Goal: Navigation & Orientation: Find specific page/section

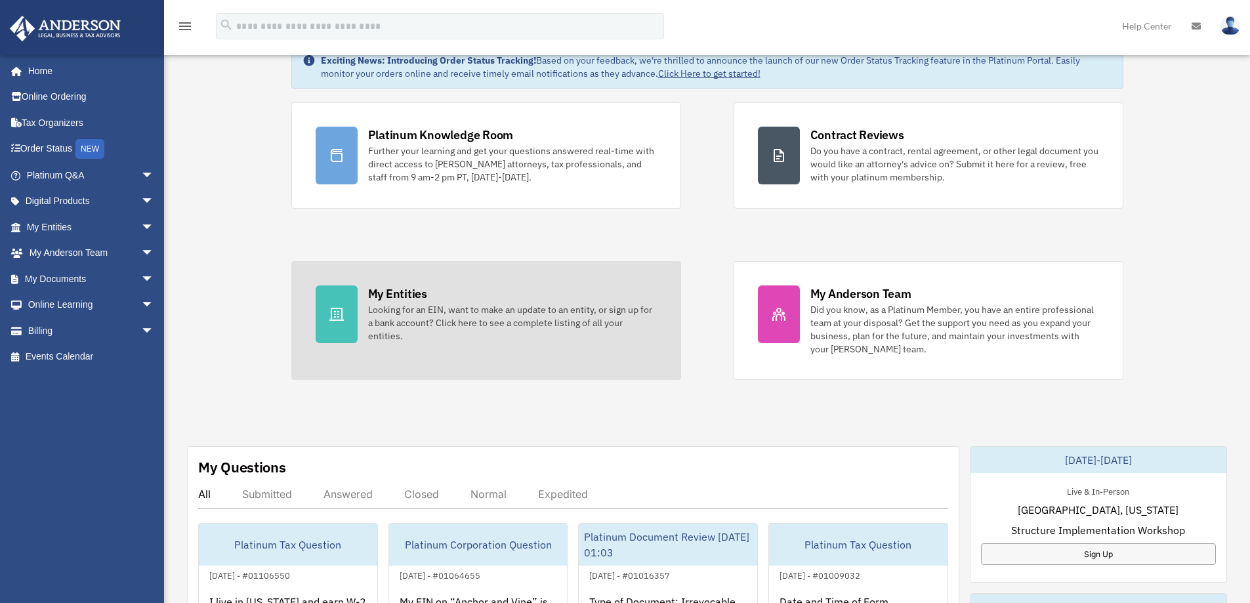
scroll to position [66, 0]
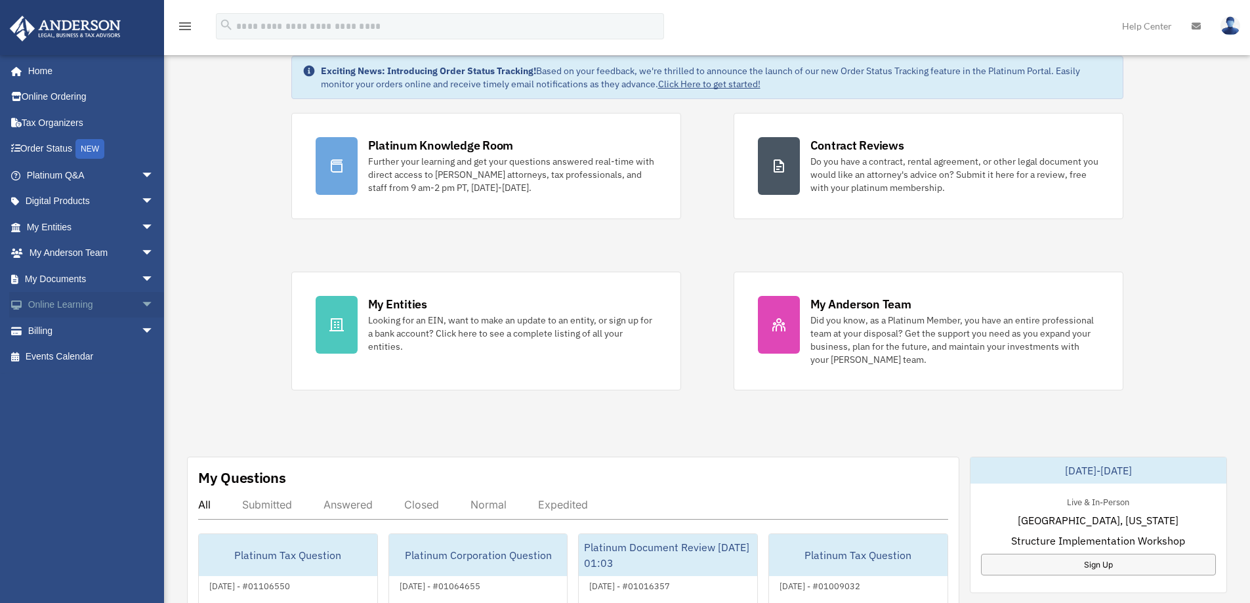
click at [66, 307] on link "Online Learning arrow_drop_down" at bounding box center [91, 305] width 165 height 26
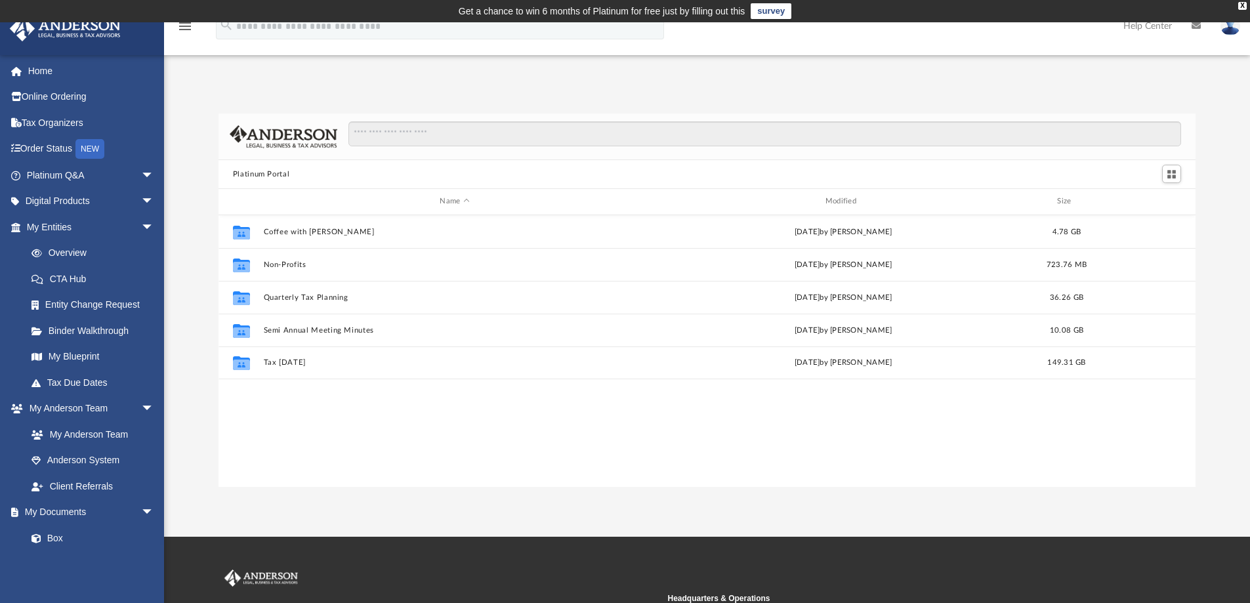
scroll to position [289, 967]
click at [109, 236] on link "My Entities arrow_drop_down" at bounding box center [91, 227] width 165 height 26
click at [141, 184] on span "arrow_drop_down" at bounding box center [154, 175] width 26 height 27
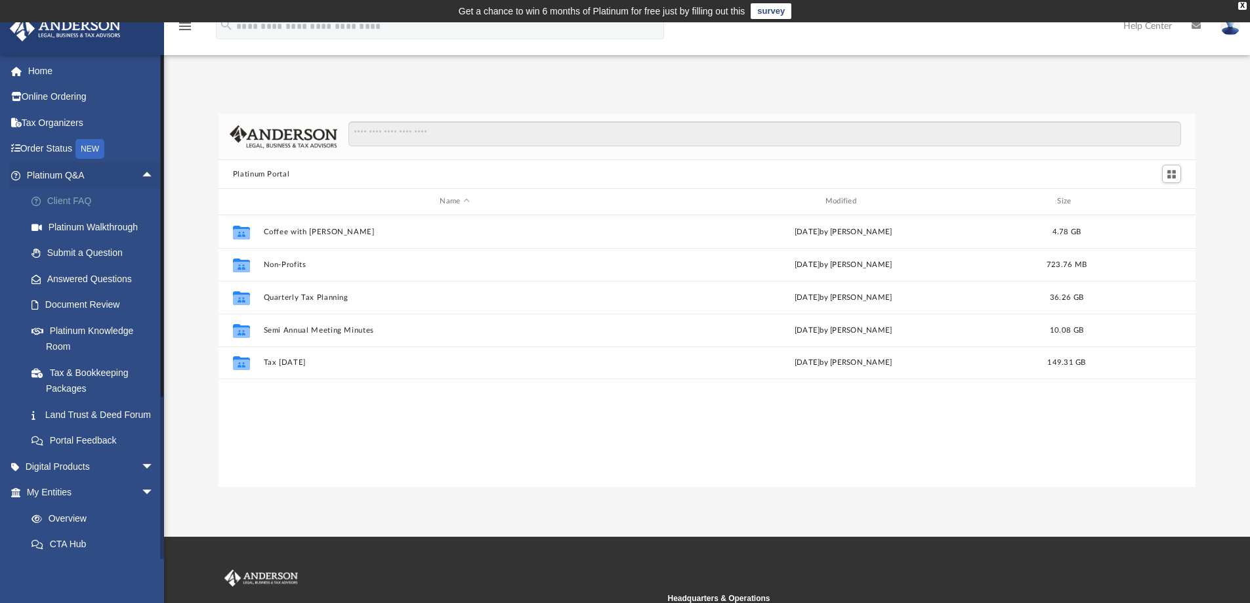
click at [123, 199] on link "Client FAQ" at bounding box center [96, 201] width 156 height 26
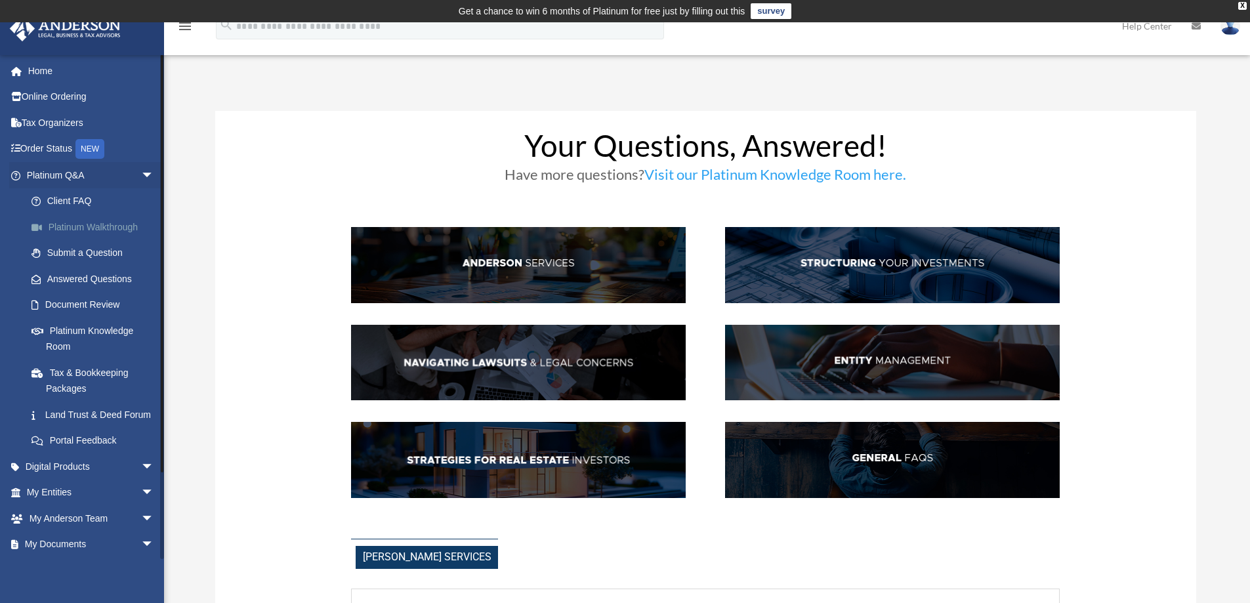
click at [81, 228] on link "Platinum Walkthrough" at bounding box center [96, 227] width 156 height 26
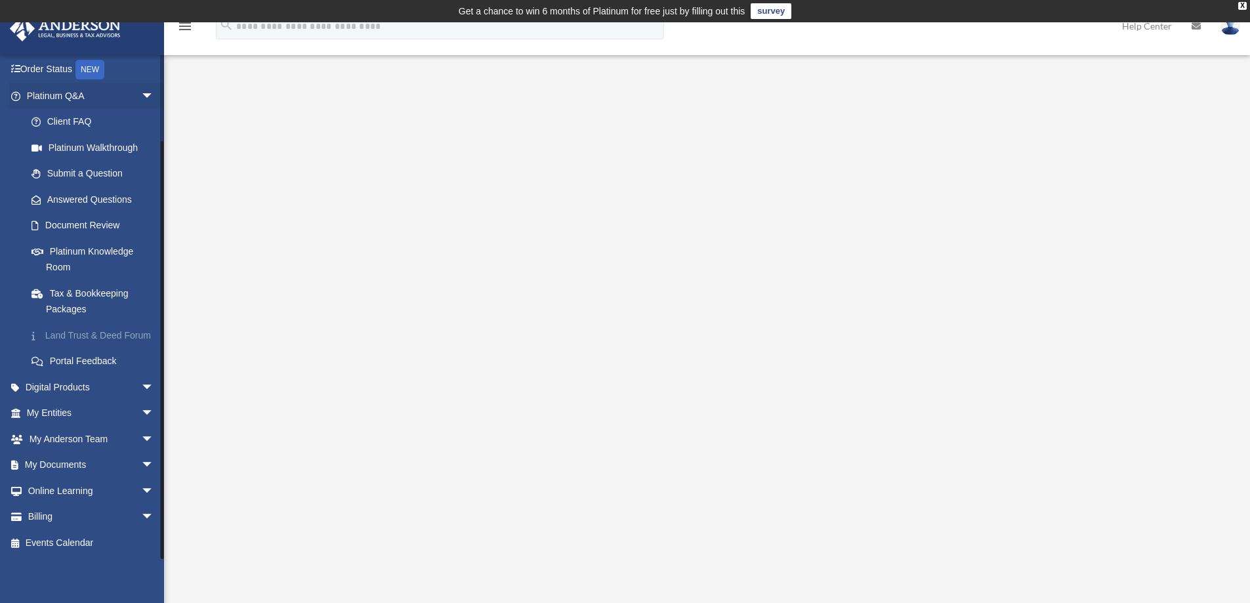
scroll to position [95, 0]
click at [141, 410] on span "arrow_drop_down" at bounding box center [154, 413] width 26 height 27
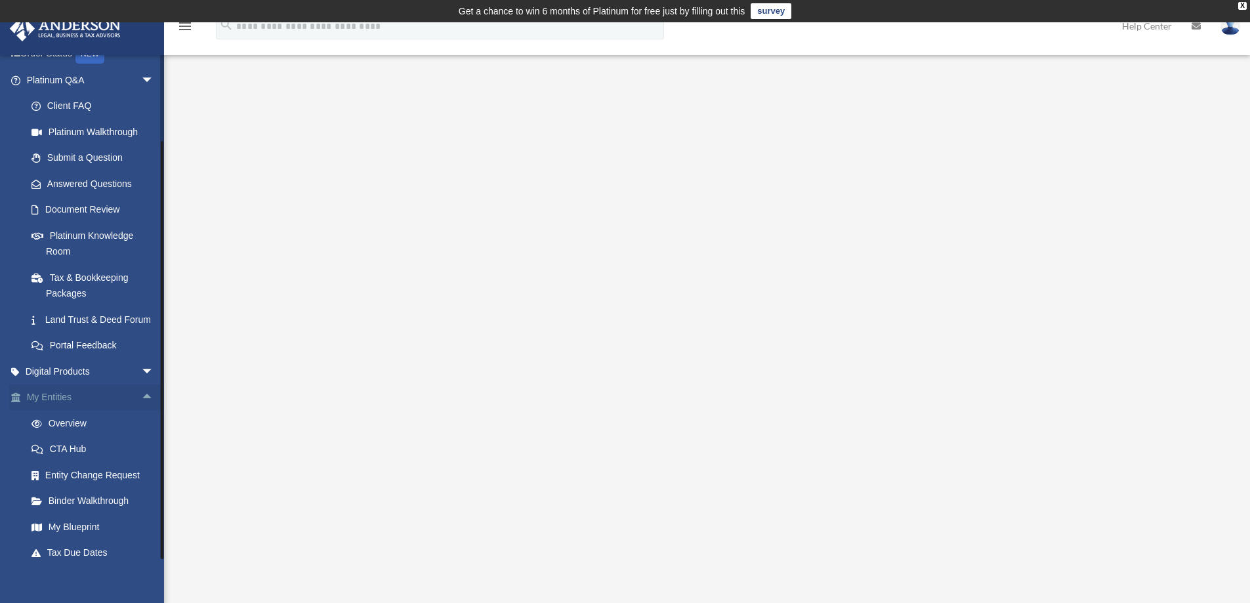
click at [141, 409] on span "arrow_drop_up" at bounding box center [154, 398] width 26 height 27
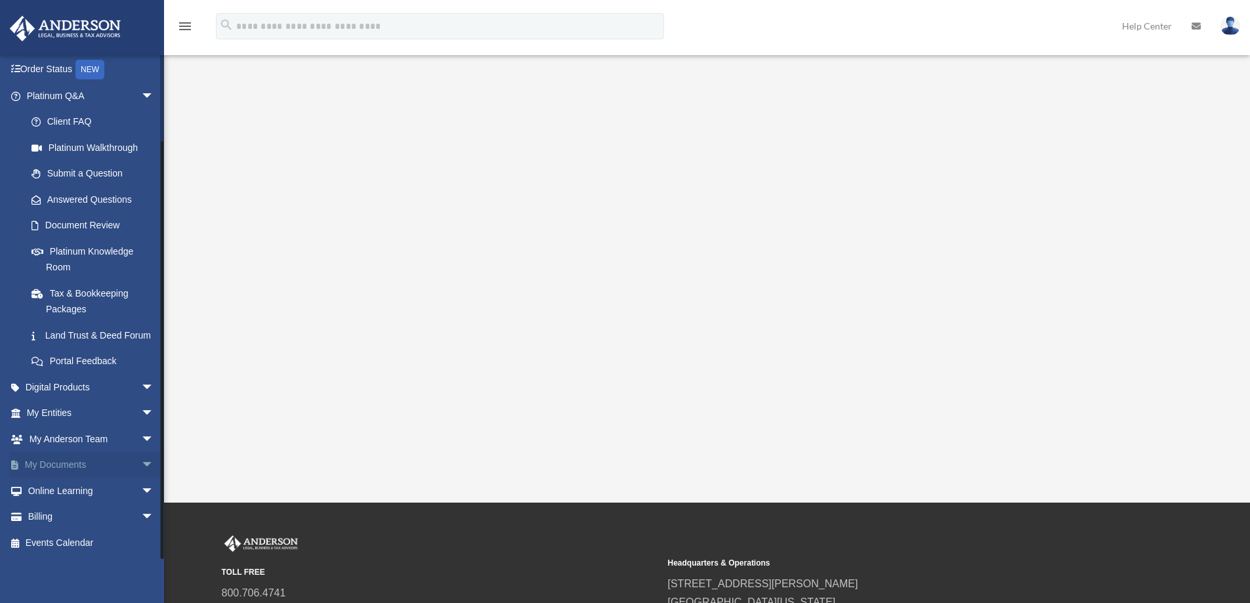
scroll to position [131, 0]
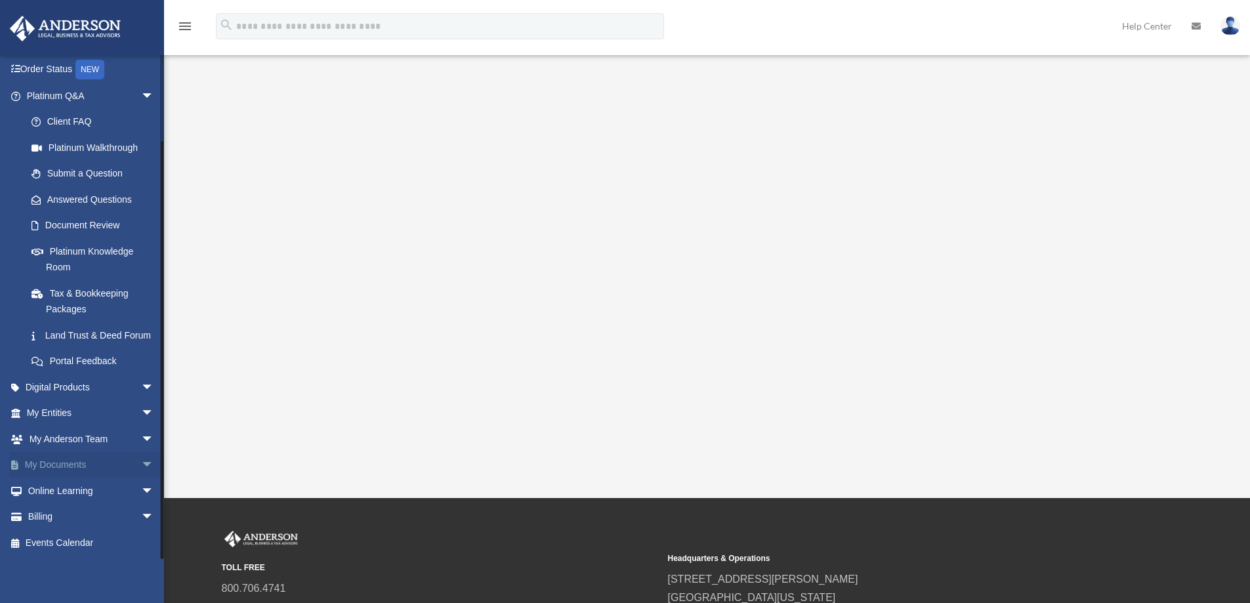
click at [52, 461] on link "My Documents arrow_drop_down" at bounding box center [91, 465] width 165 height 26
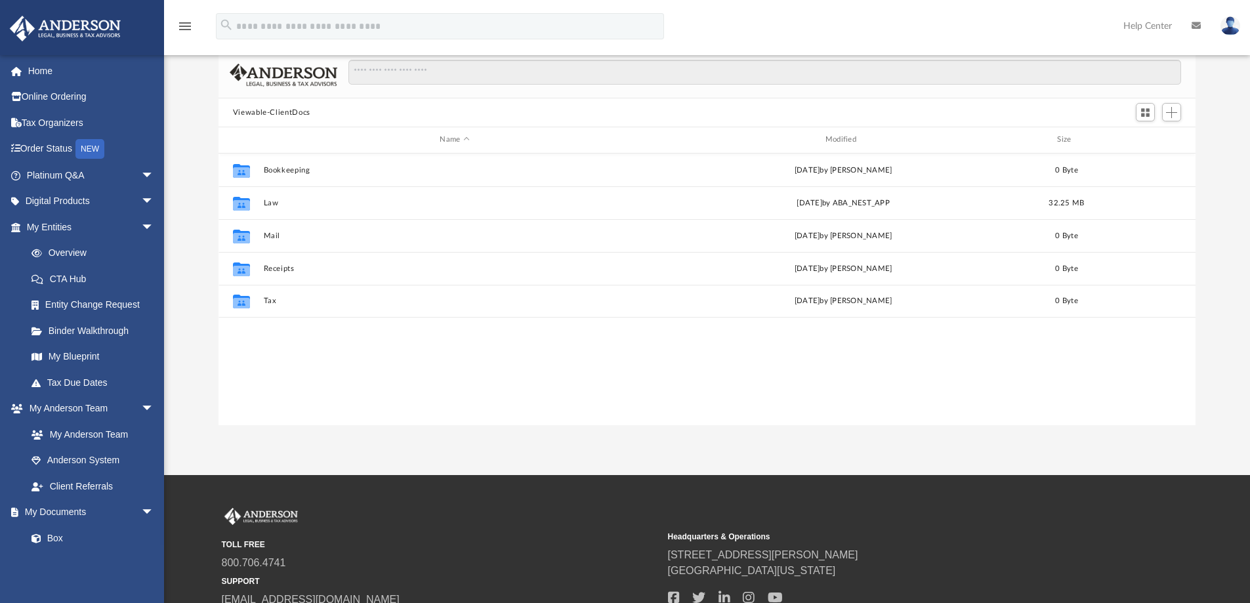
scroll to position [131, 0]
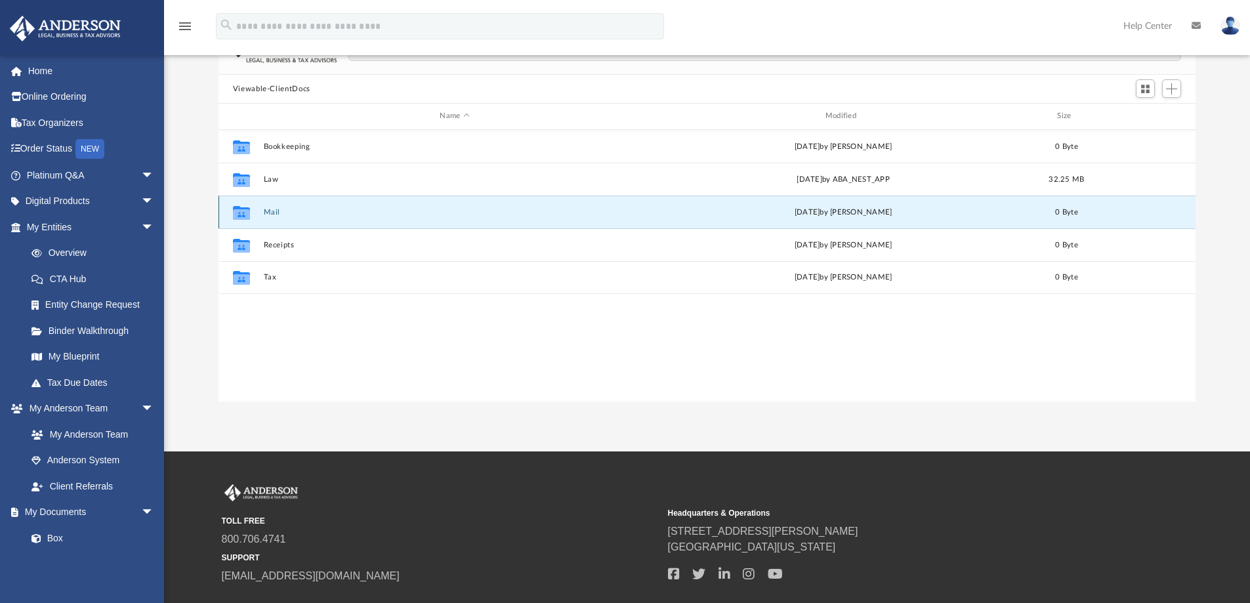
click at [276, 208] on button "Mail" at bounding box center [454, 212] width 383 height 9
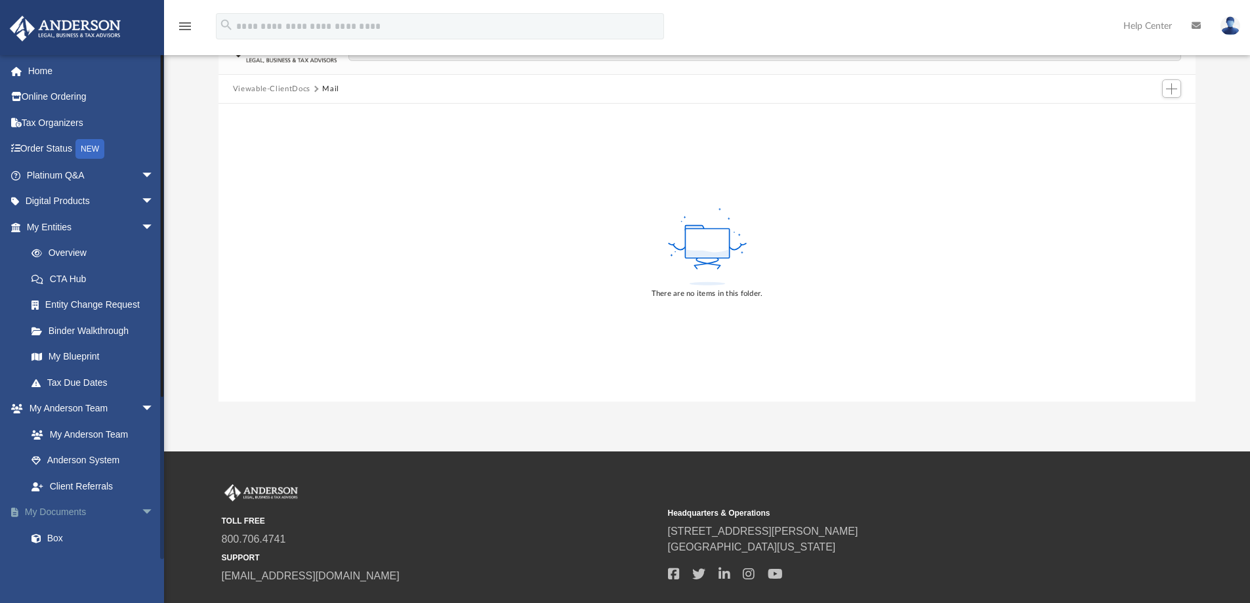
click at [41, 517] on link "My Documents arrow_drop_down" at bounding box center [91, 512] width 165 height 26
click at [69, 385] on link "Tax Due Dates" at bounding box center [96, 383] width 156 height 26
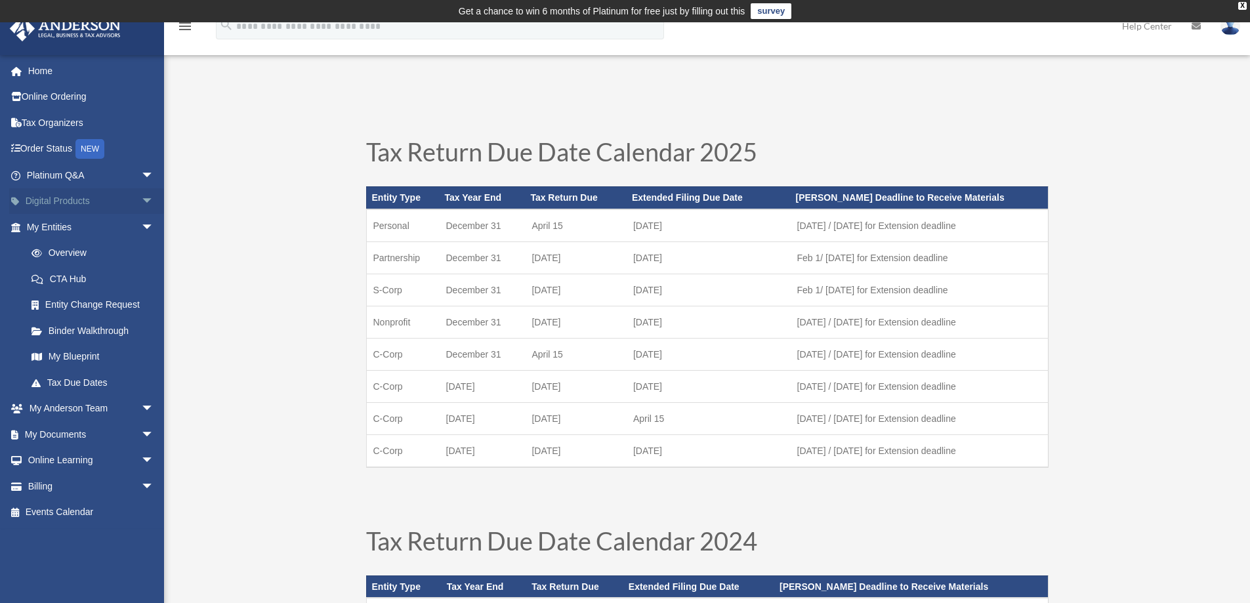
click at [66, 201] on link "Digital Products arrow_drop_down" at bounding box center [91, 201] width 165 height 26
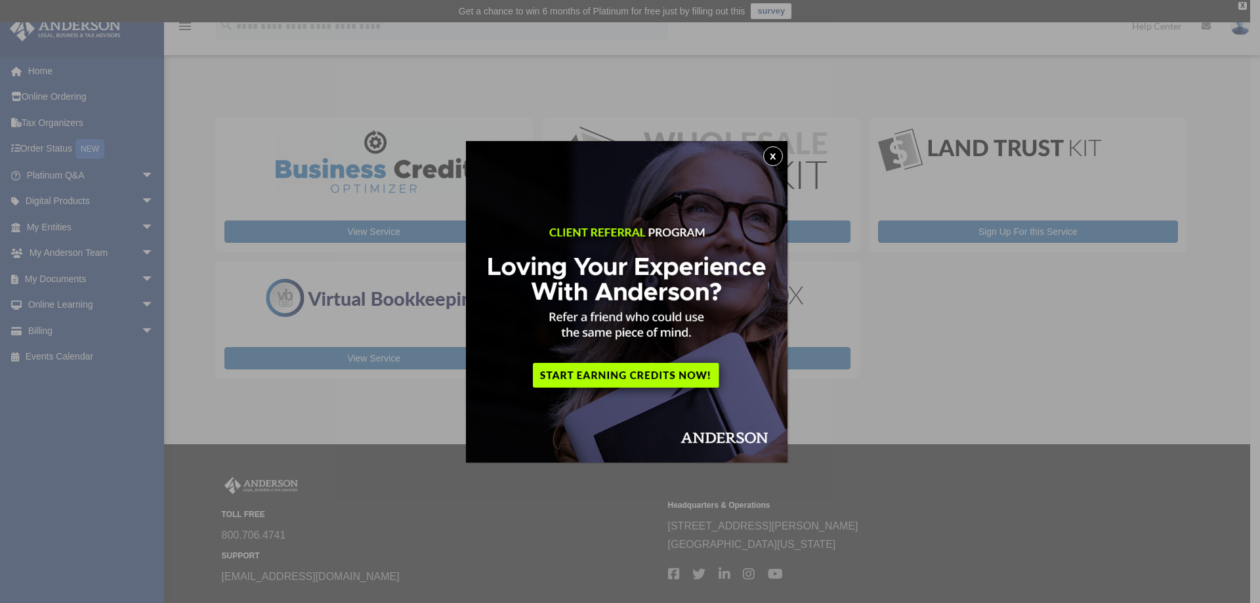
click at [771, 158] on button "x" at bounding box center [773, 156] width 20 height 20
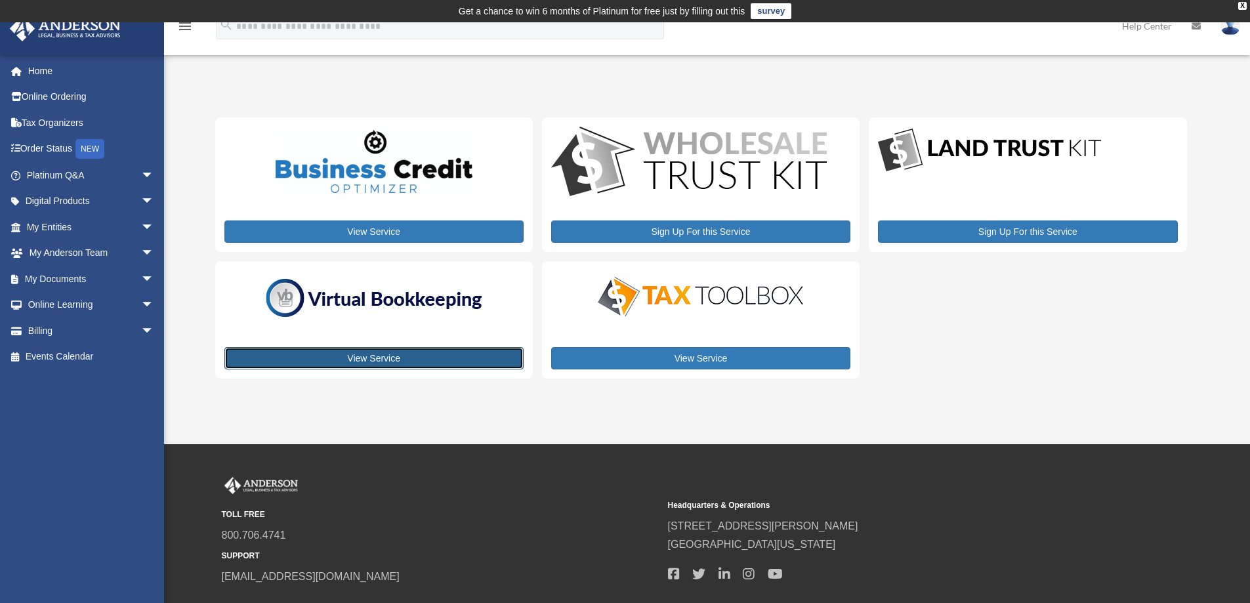
click at [409, 356] on link "View Service" at bounding box center [373, 358] width 299 height 22
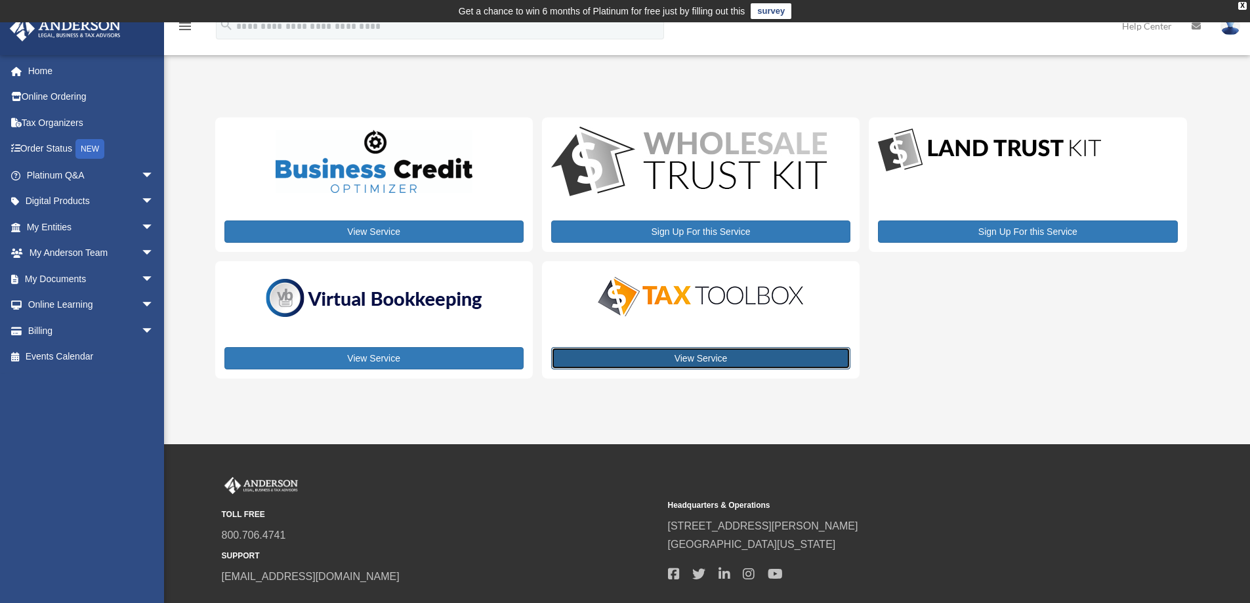
click at [633, 355] on link "View Service" at bounding box center [700, 358] width 299 height 22
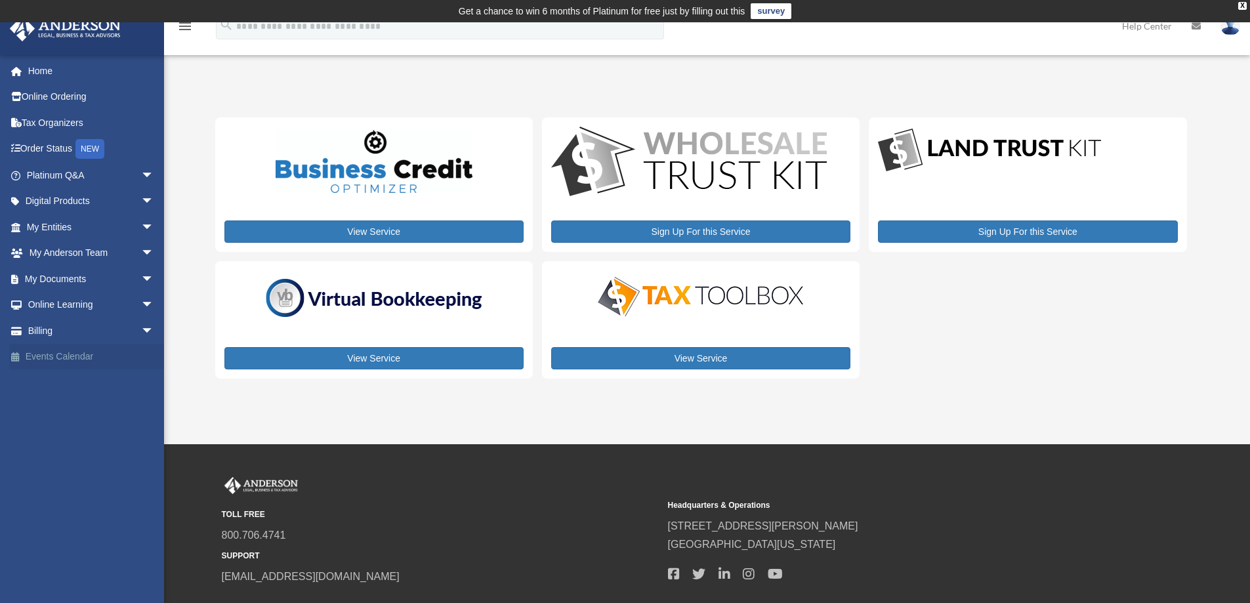
click at [87, 355] on link "Events Calendar" at bounding box center [91, 357] width 165 height 26
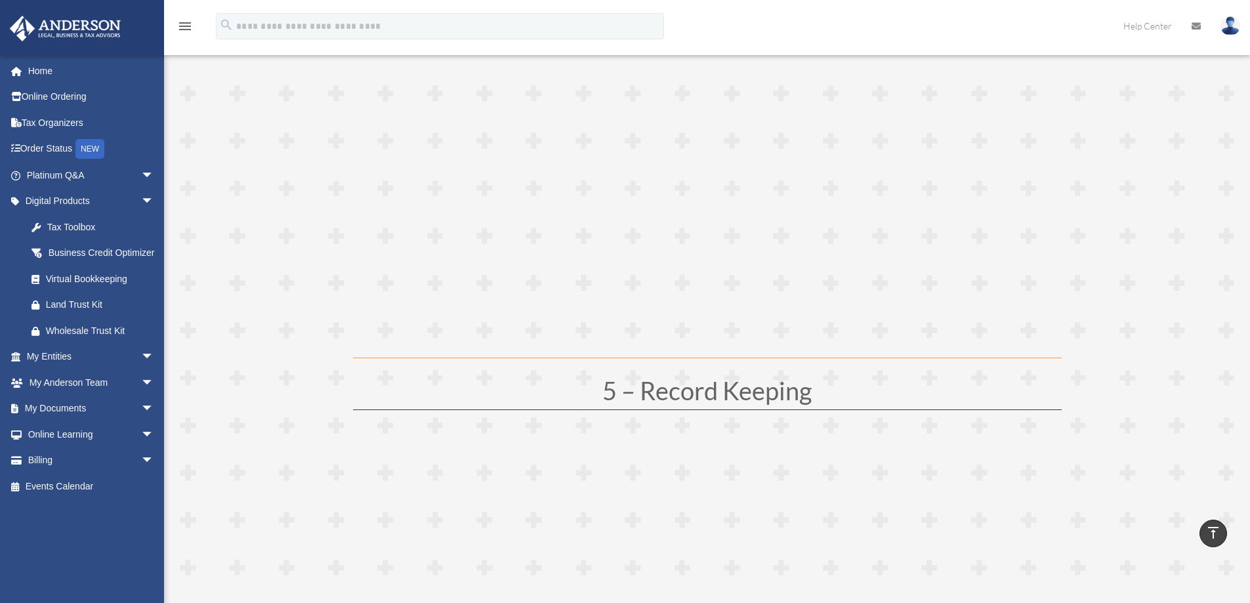
scroll to position [1772, 0]
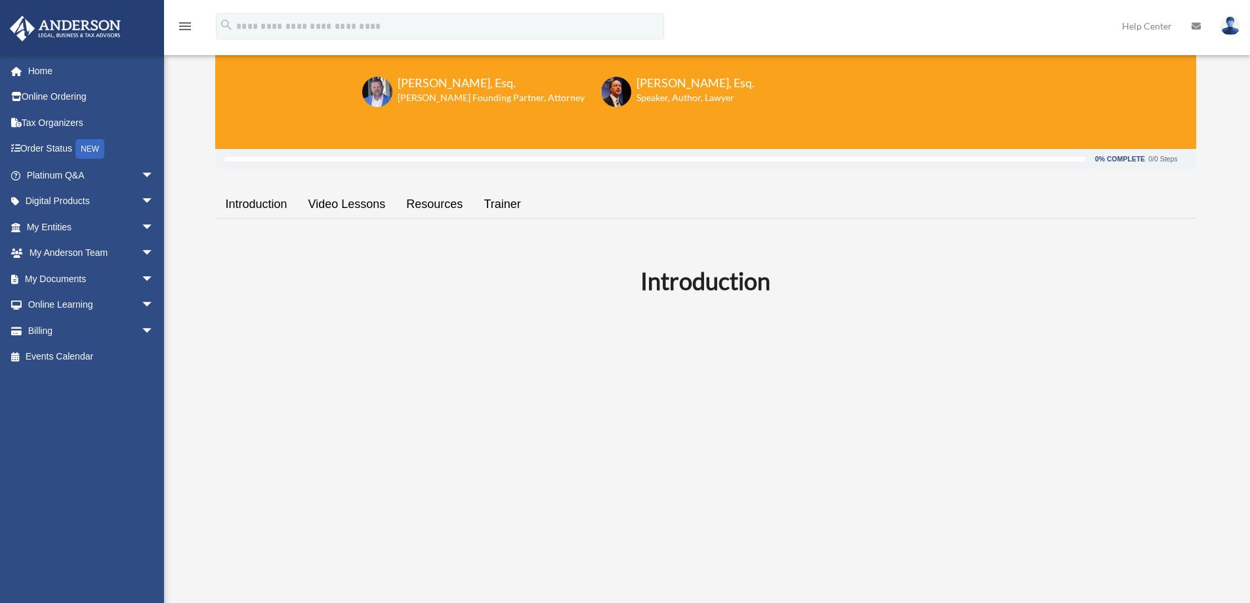
scroll to position [77, 0]
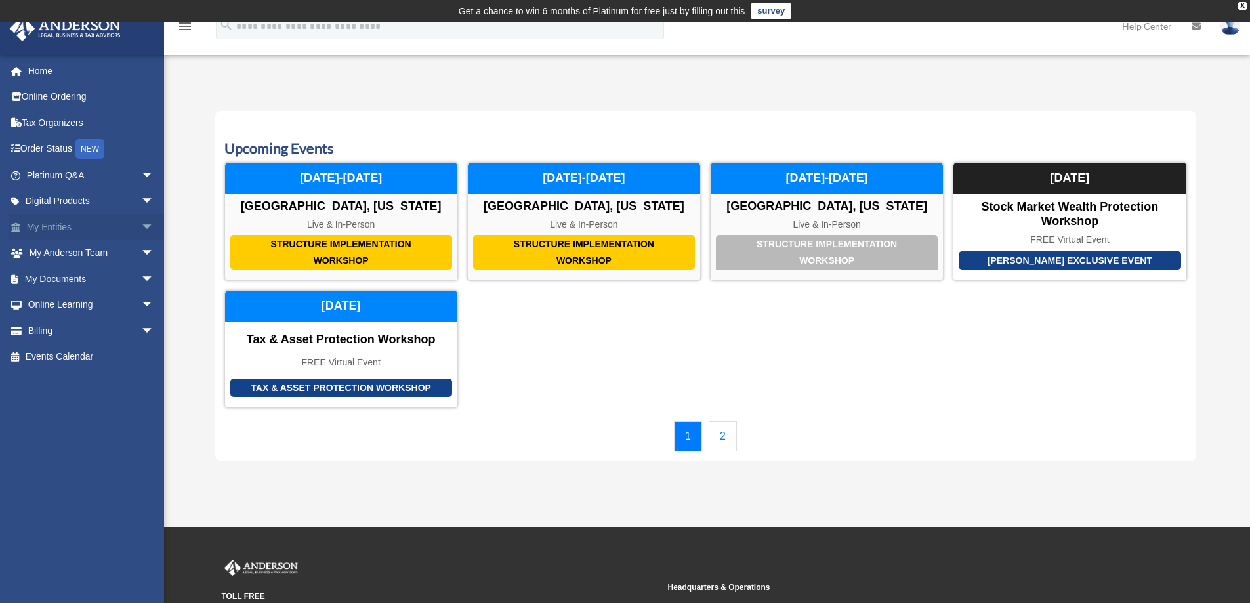
click at [92, 231] on link "My Entities arrow_drop_down" at bounding box center [91, 227] width 165 height 26
click at [141, 180] on span "arrow_drop_down" at bounding box center [154, 175] width 26 height 27
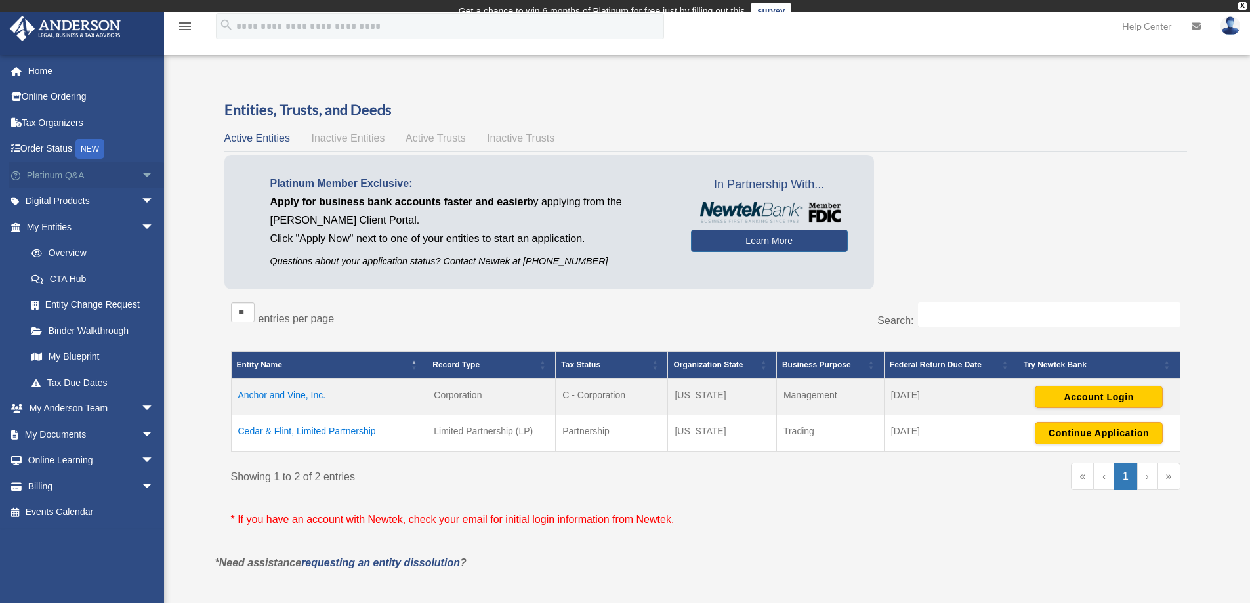
click at [141, 171] on span "arrow_drop_down" at bounding box center [154, 175] width 26 height 27
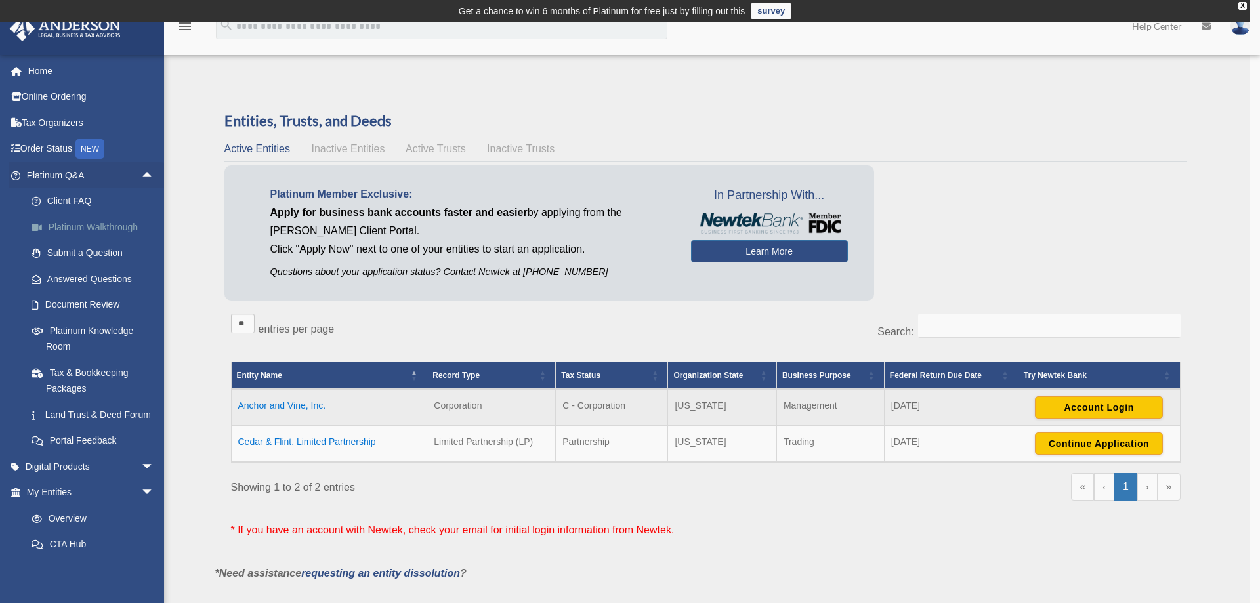
click at [108, 225] on div "x" at bounding box center [630, 301] width 1260 height 603
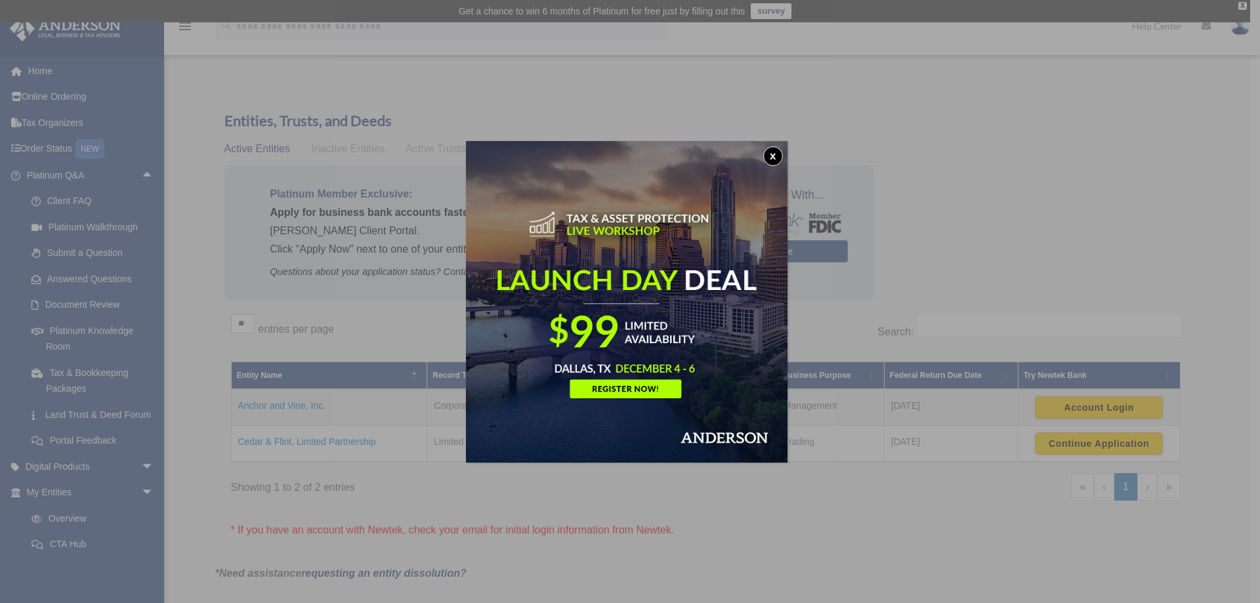
click at [778, 159] on button "x" at bounding box center [773, 156] width 20 height 20
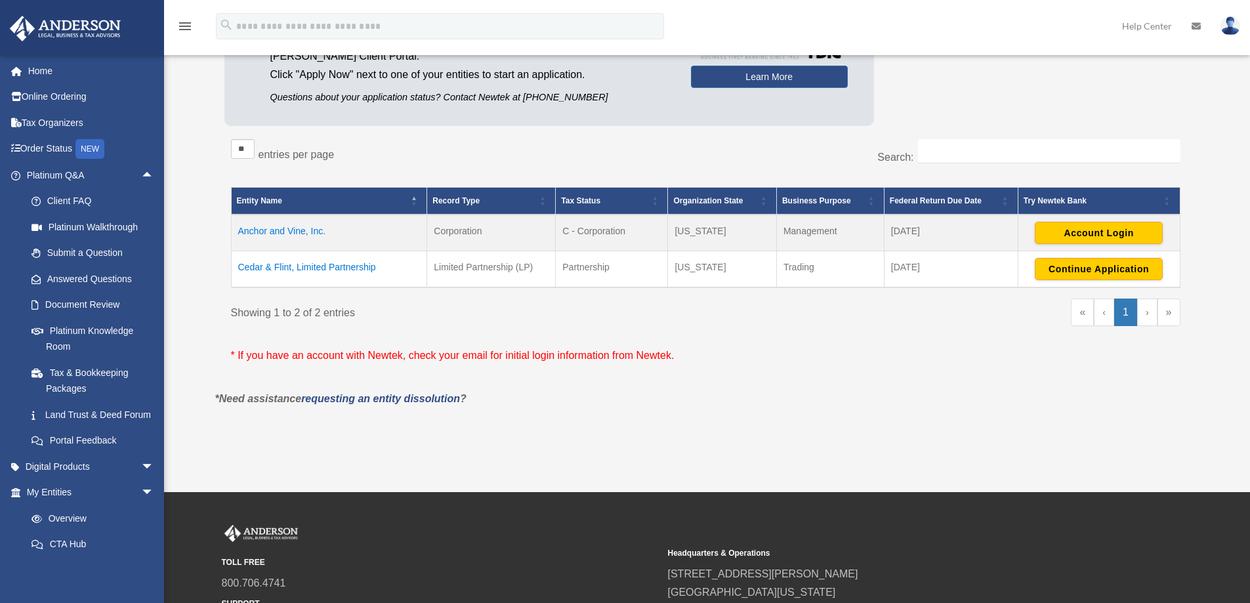
scroll to position [197, 0]
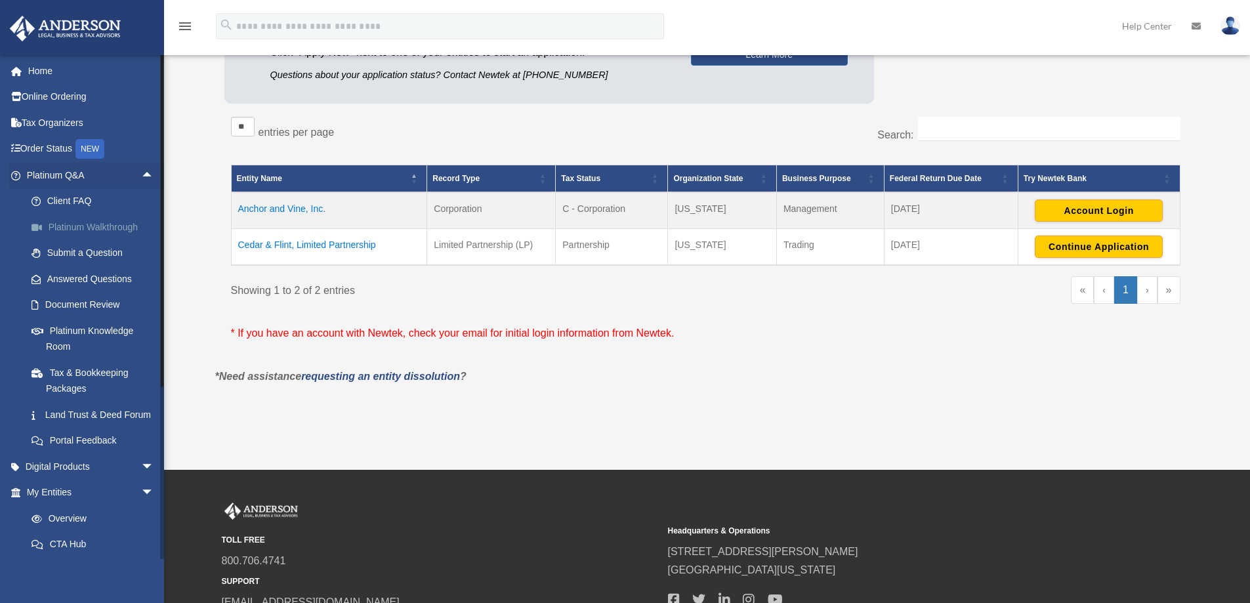
click at [74, 226] on link "Platinum Walkthrough" at bounding box center [96, 227] width 156 height 26
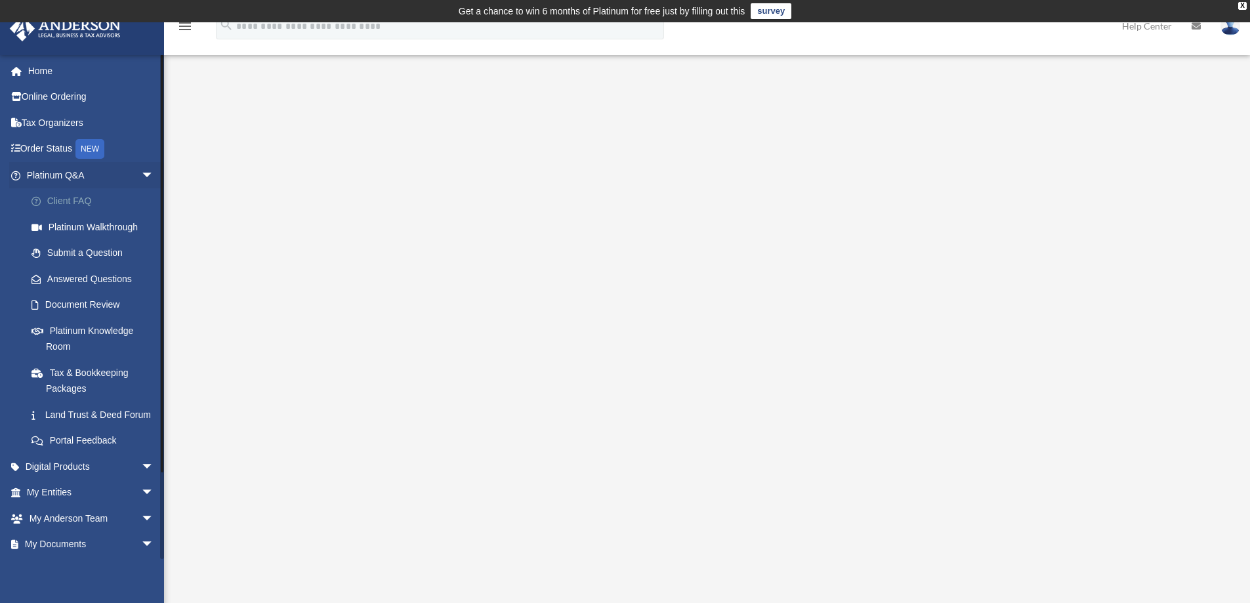
click at [77, 200] on link "Client FAQ" at bounding box center [96, 201] width 156 height 26
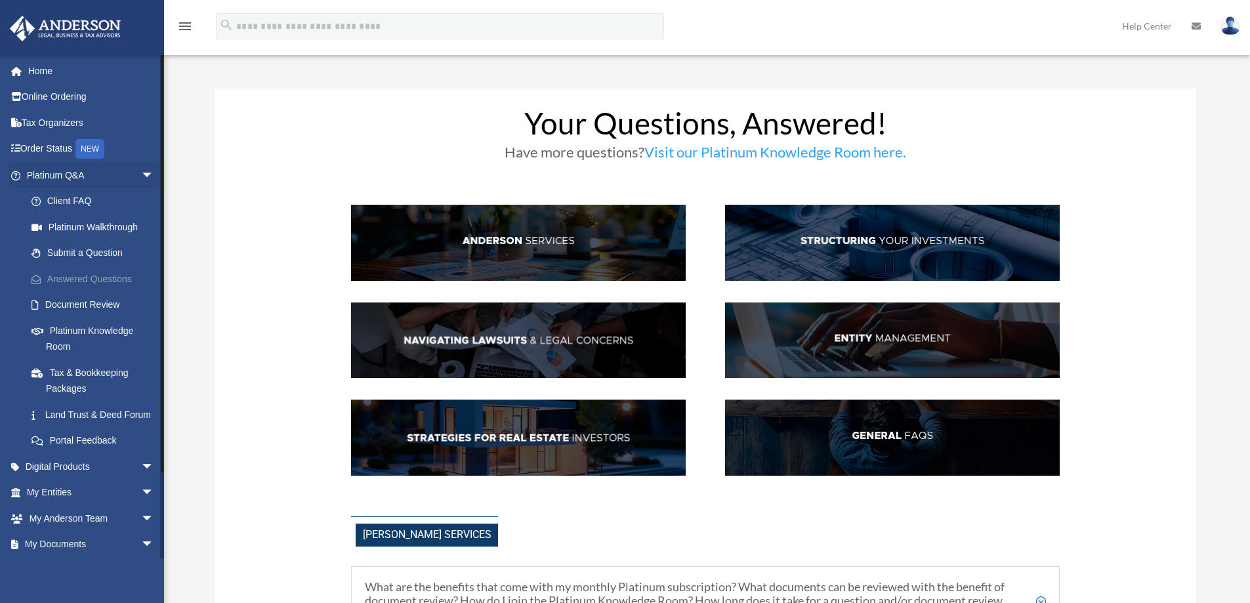
click at [99, 274] on link "Answered Questions" at bounding box center [96, 279] width 156 height 26
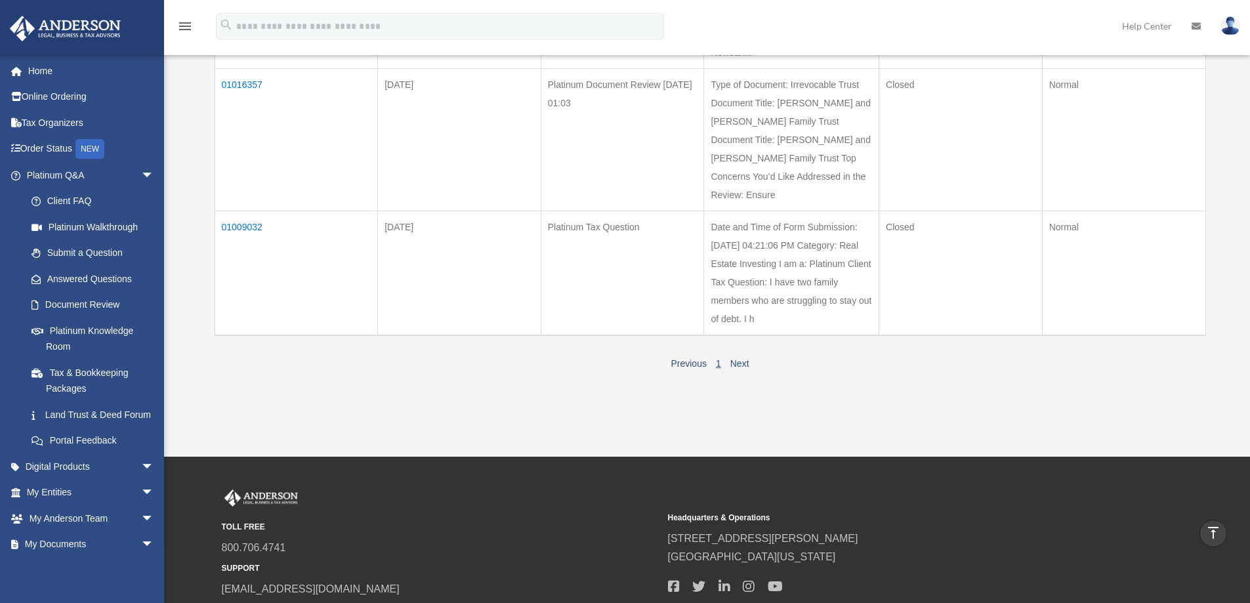
scroll to position [459, 0]
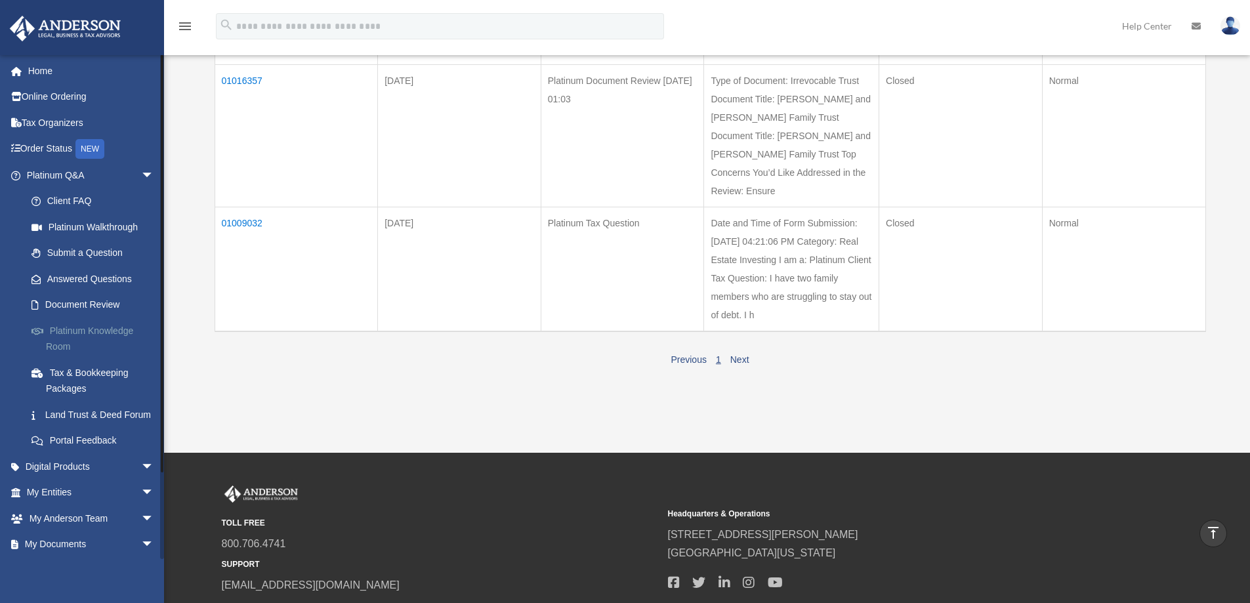
click at [87, 337] on link "Platinum Knowledge Room" at bounding box center [96, 339] width 156 height 42
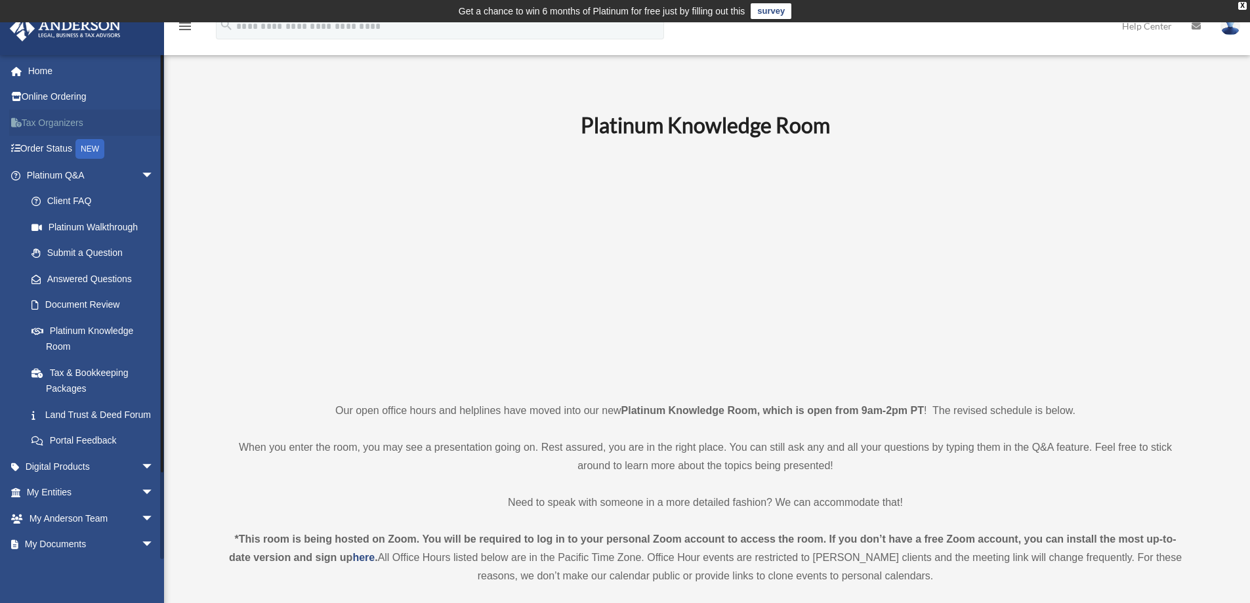
click at [45, 116] on link "Tax Organizers" at bounding box center [91, 123] width 165 height 26
